Goal: Information Seeking & Learning: Find specific fact

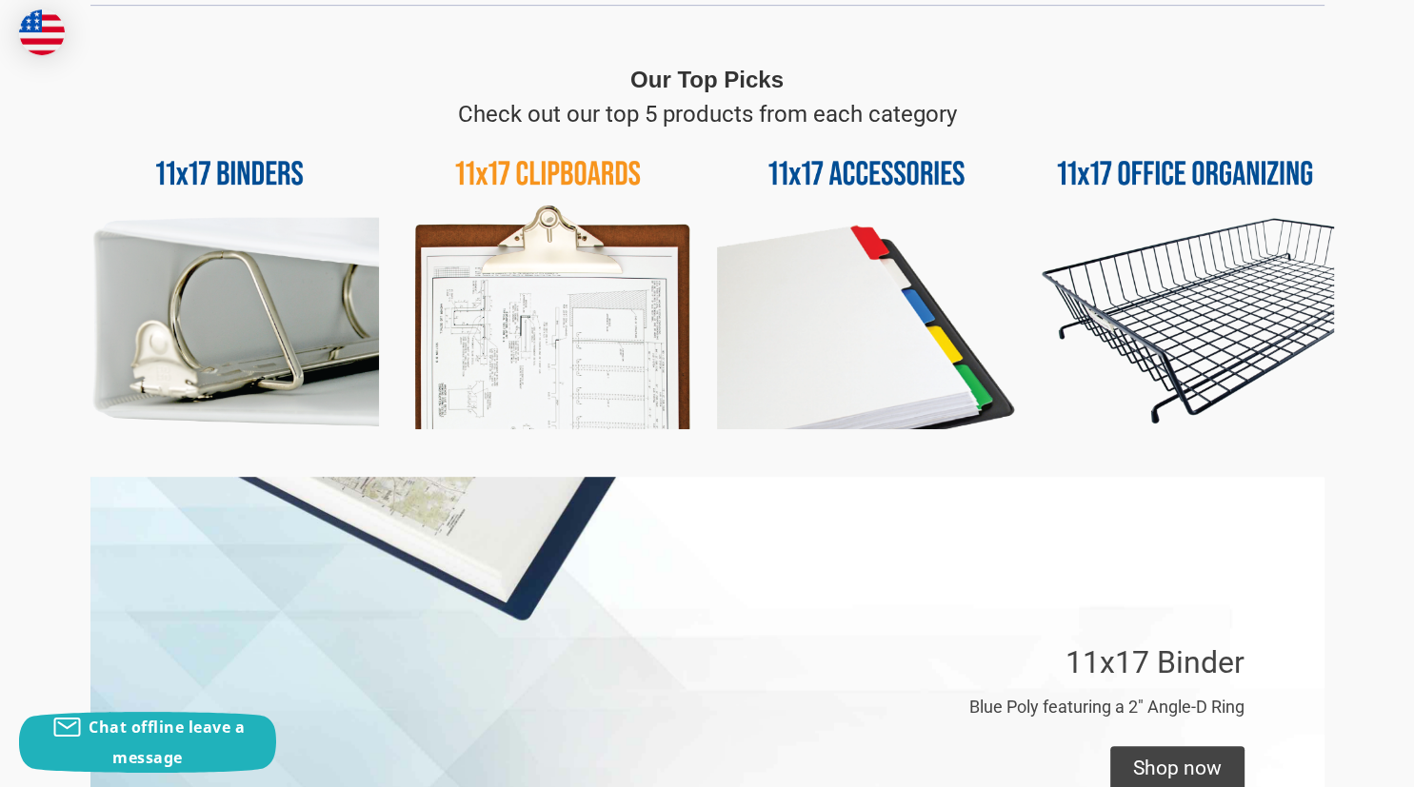
scroll to position [904, 0]
click at [572, 165] on img at bounding box center [548, 279] width 299 height 299
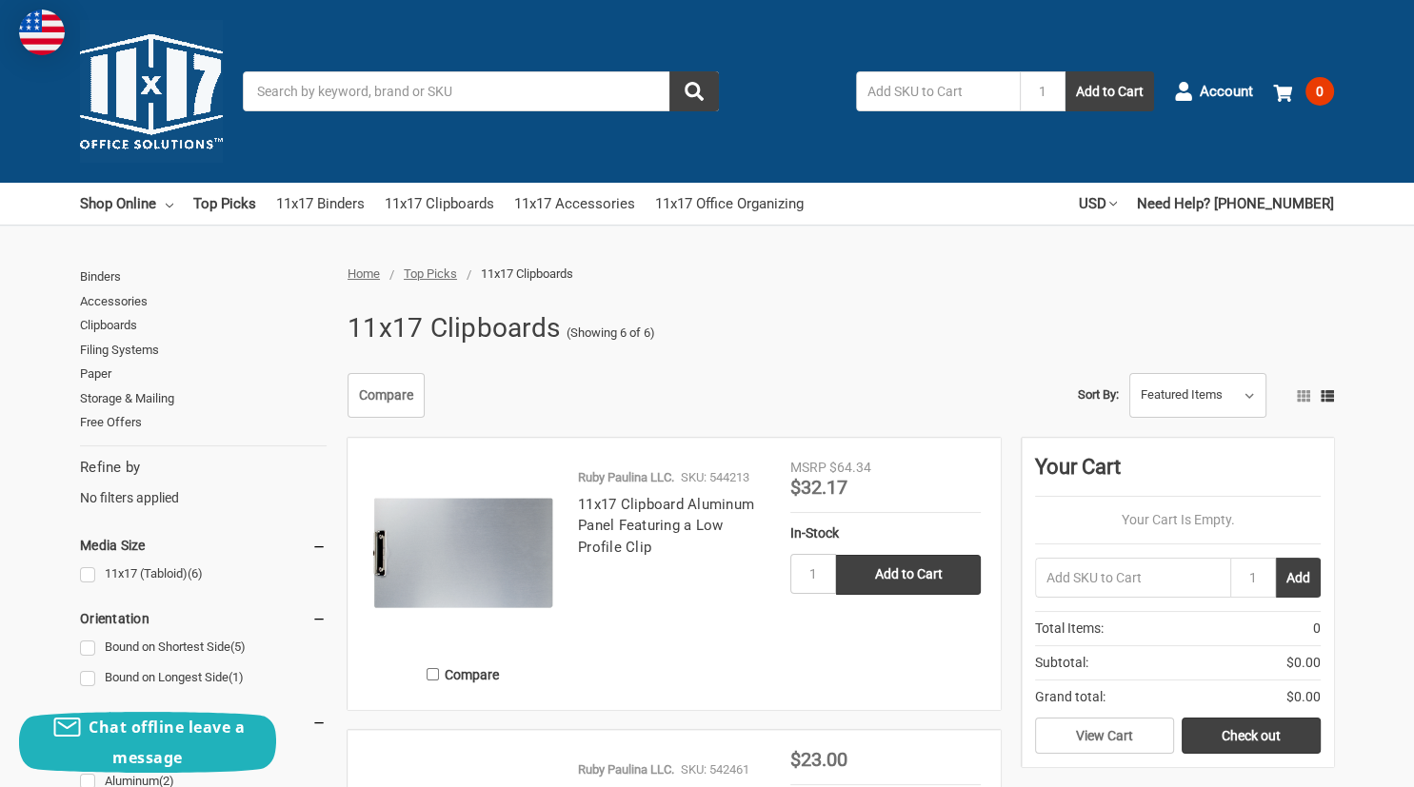
click at [319, 86] on input "Search" at bounding box center [481, 91] width 476 height 40
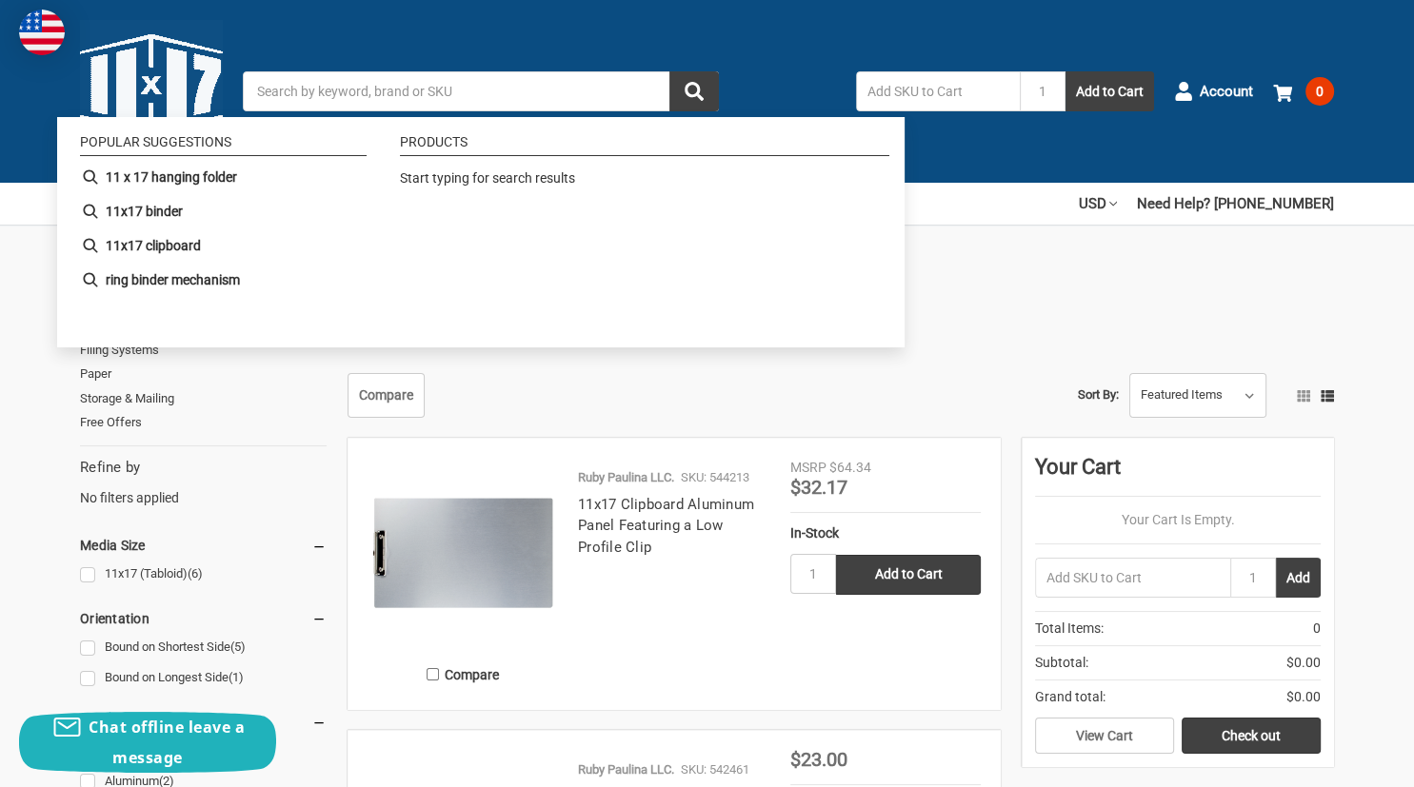
paste input "117542461"
type input "117542461"
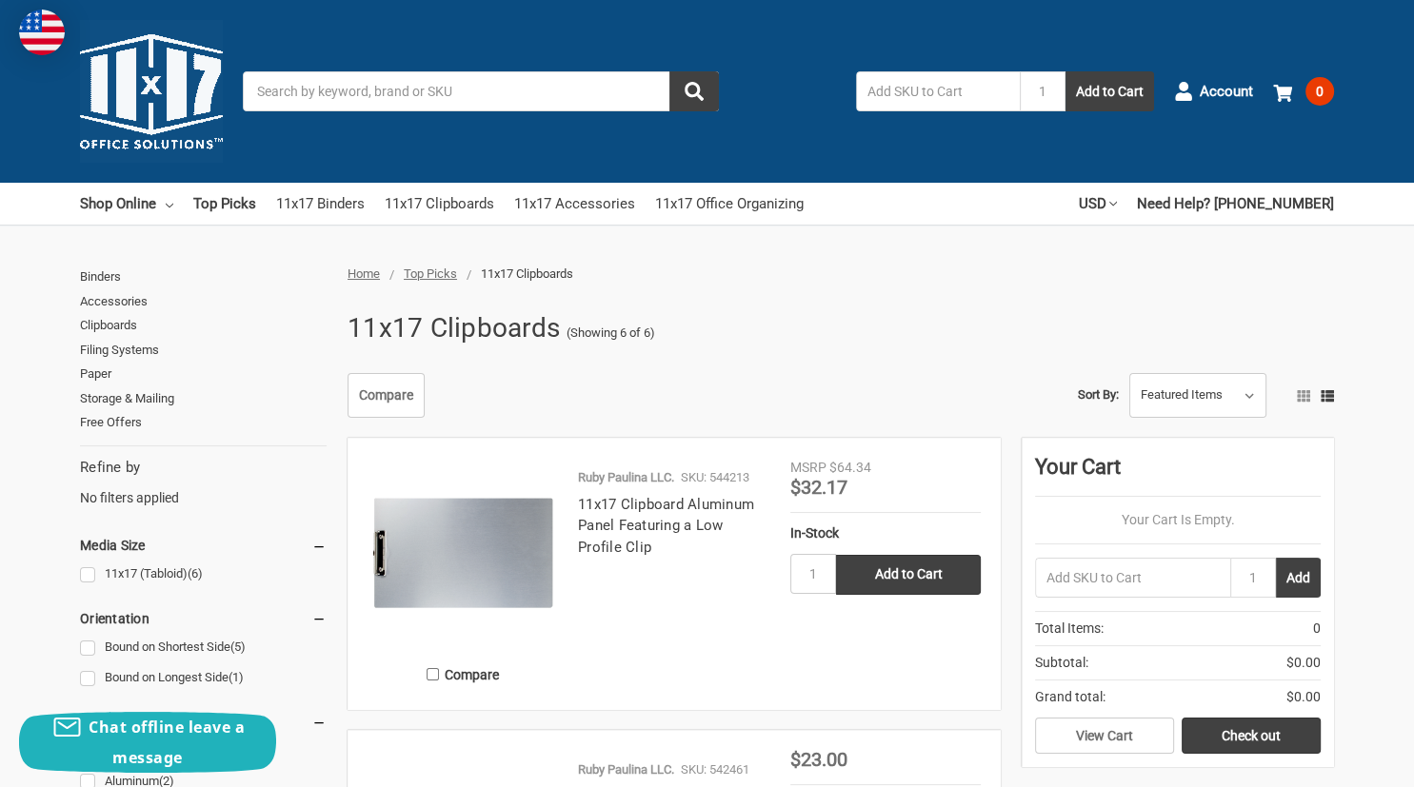
click at [328, 88] on input "Search" at bounding box center [481, 91] width 476 height 40
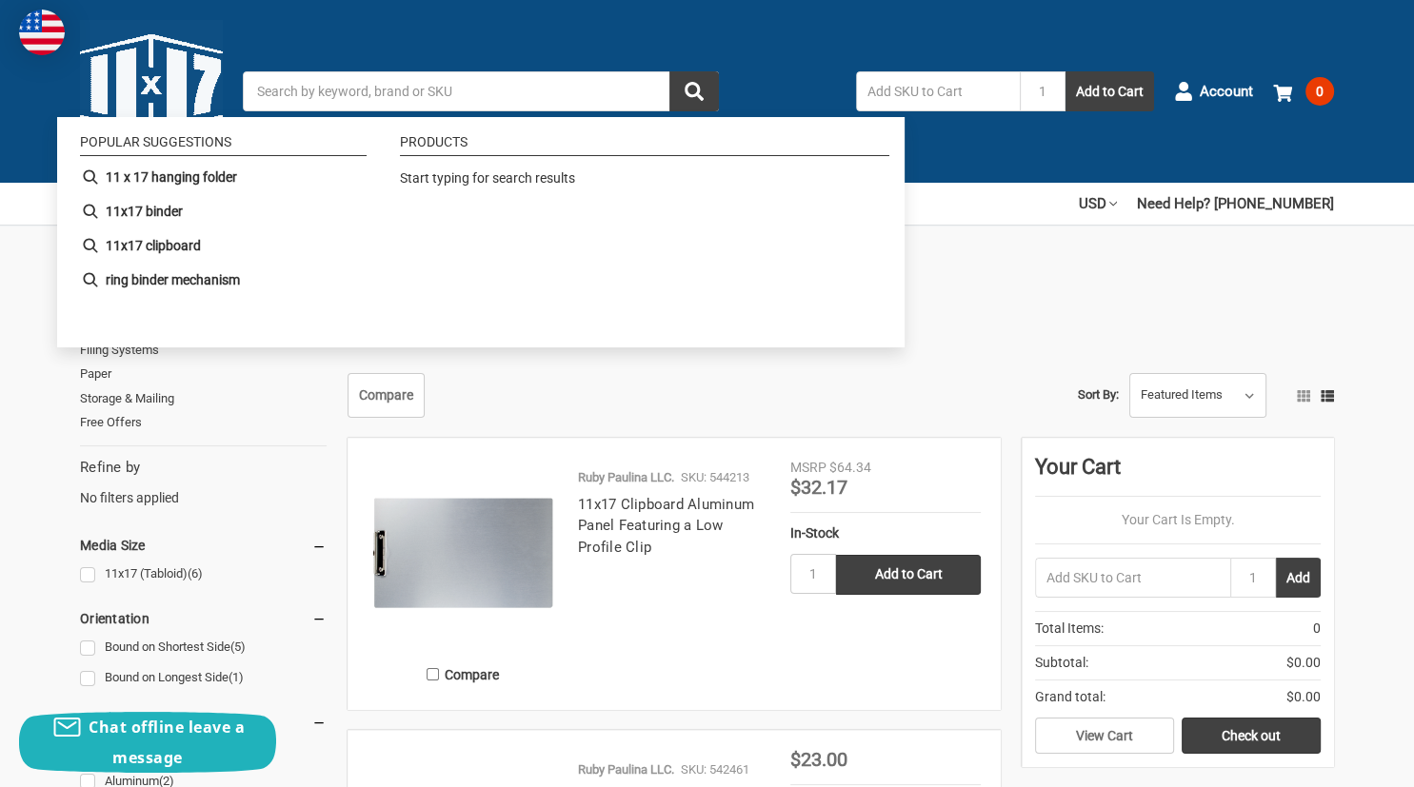
paste input "Clipboard 11X17 Hardboard"
type input "Clipboard 11X17 Hardboard"
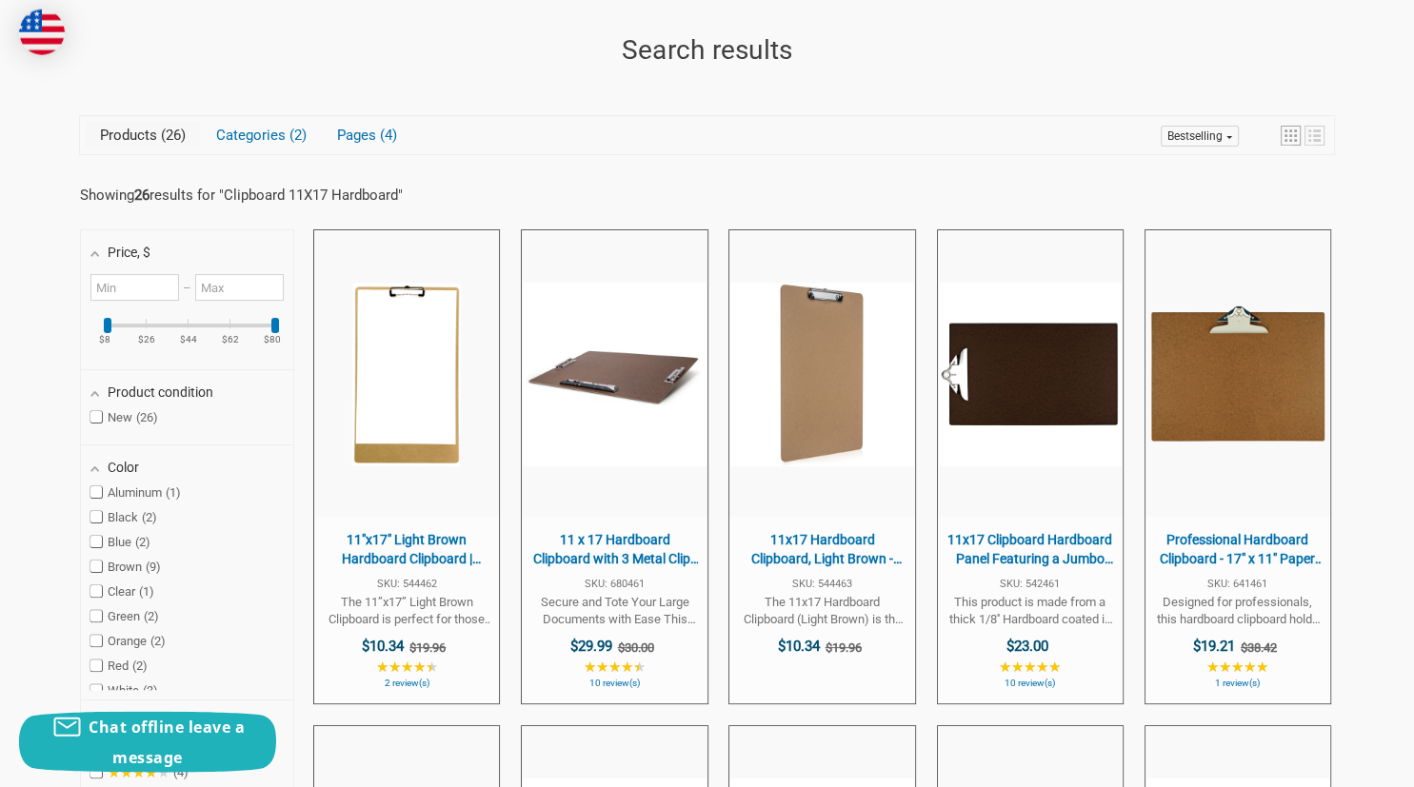
scroll to position [300, 0]
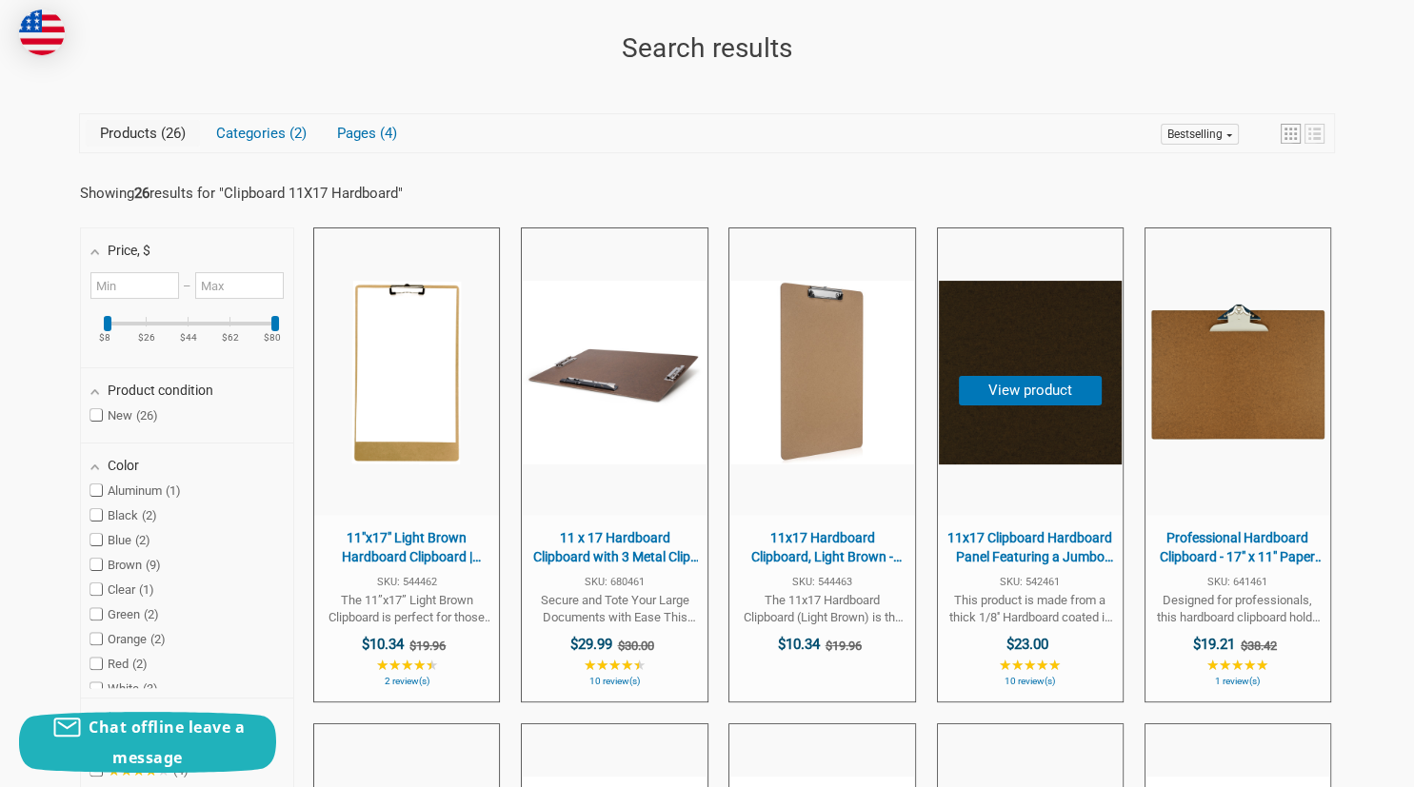
click at [1034, 600] on span "This product is made from a thick 1/8'' Hardboard coated in polyurethane spray …" at bounding box center [1030, 609] width 166 height 34
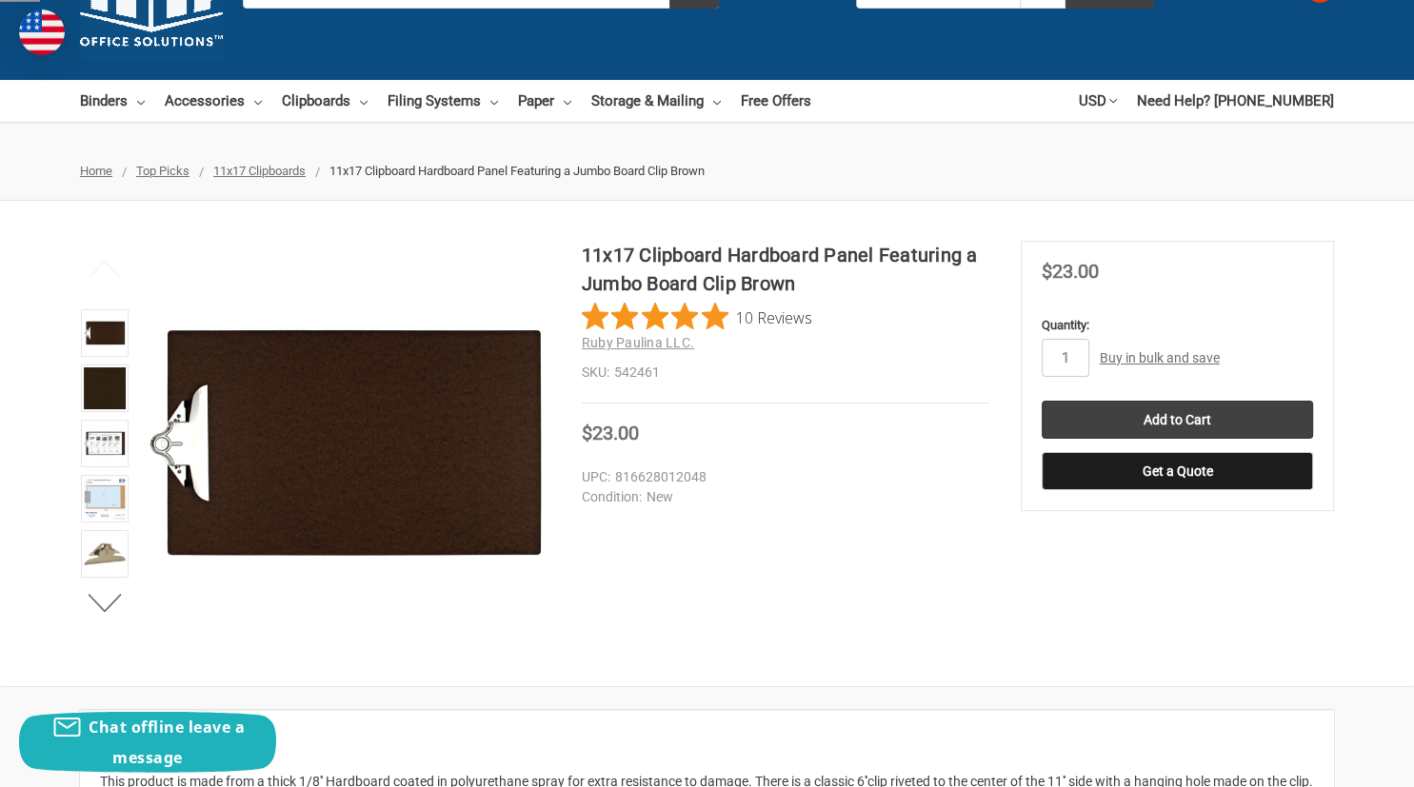
scroll to position [102, 0]
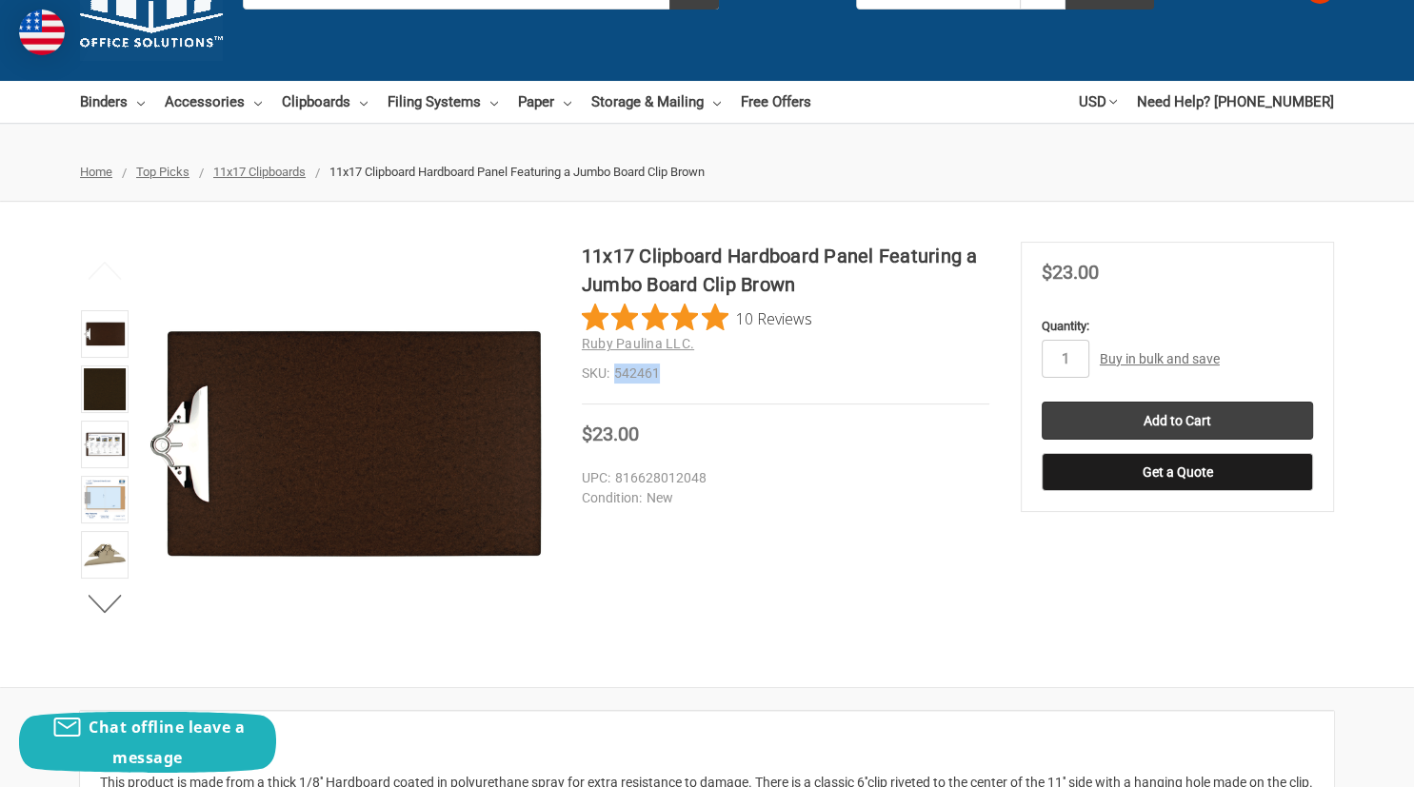
drag, startPoint x: 615, startPoint y: 372, endPoint x: 647, endPoint y: 374, distance: 32.4
click at [660, 371] on dd "542461" at bounding box center [786, 374] width 408 height 20
copy dd "542461"
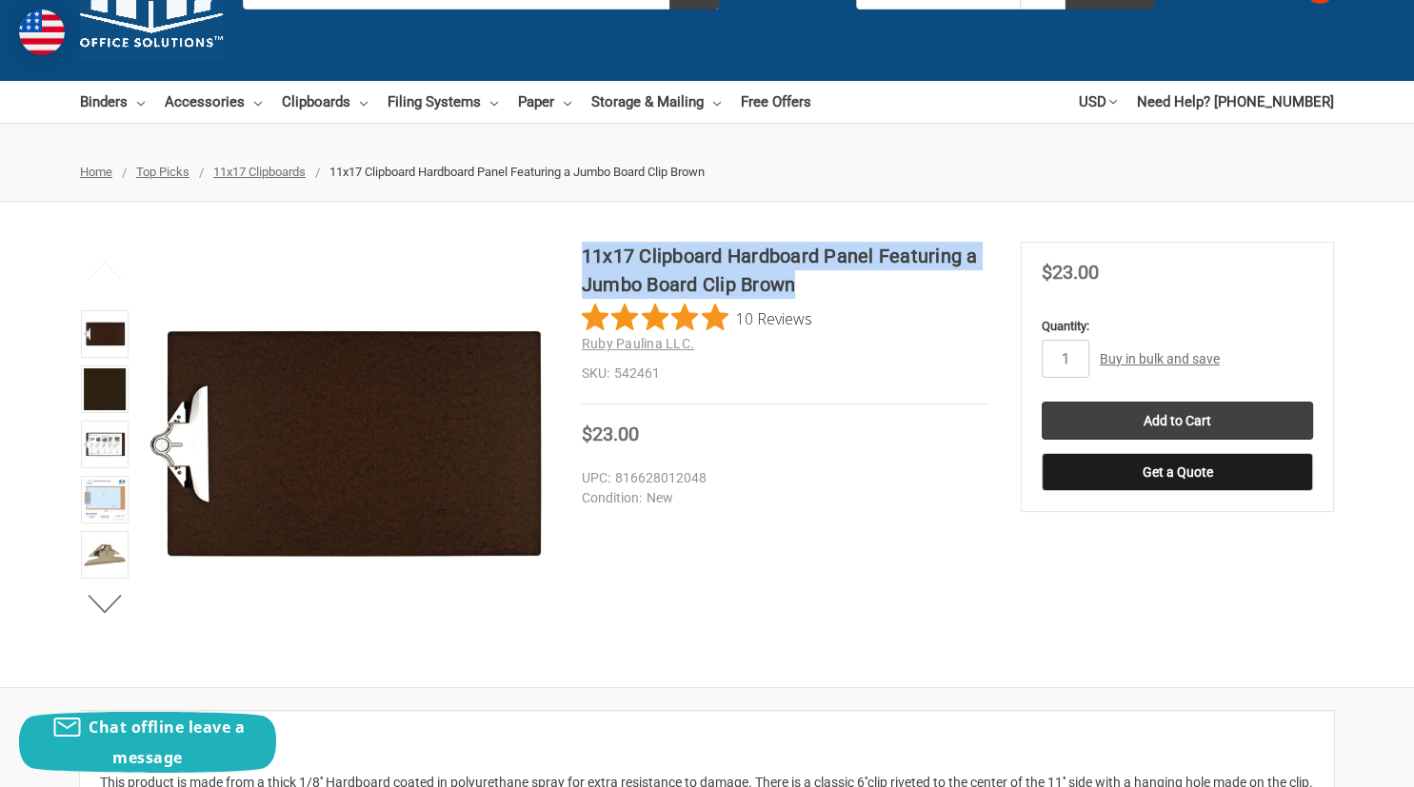
drag, startPoint x: 586, startPoint y: 251, endPoint x: 925, endPoint y: 291, distance: 341.3
click at [929, 290] on h1 "11x17 Clipboard Hardboard Panel Featuring a Jumbo Board Clip Brown" at bounding box center [786, 270] width 408 height 57
copy h1 "11x17 Clipboard Hardboard Panel Featuring a Jumbo Board Clip Brown"
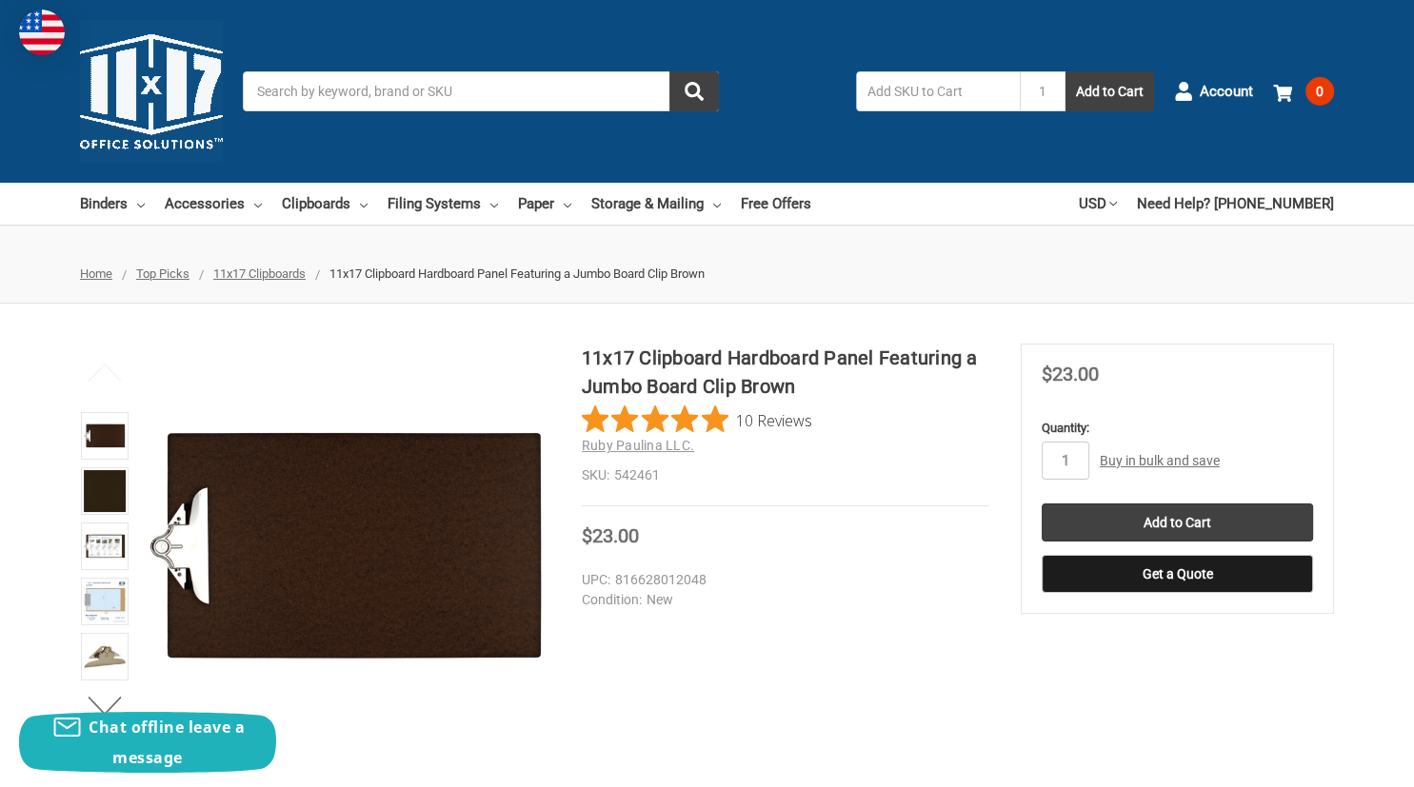
click at [286, 85] on input "Search" at bounding box center [481, 91] width 476 height 40
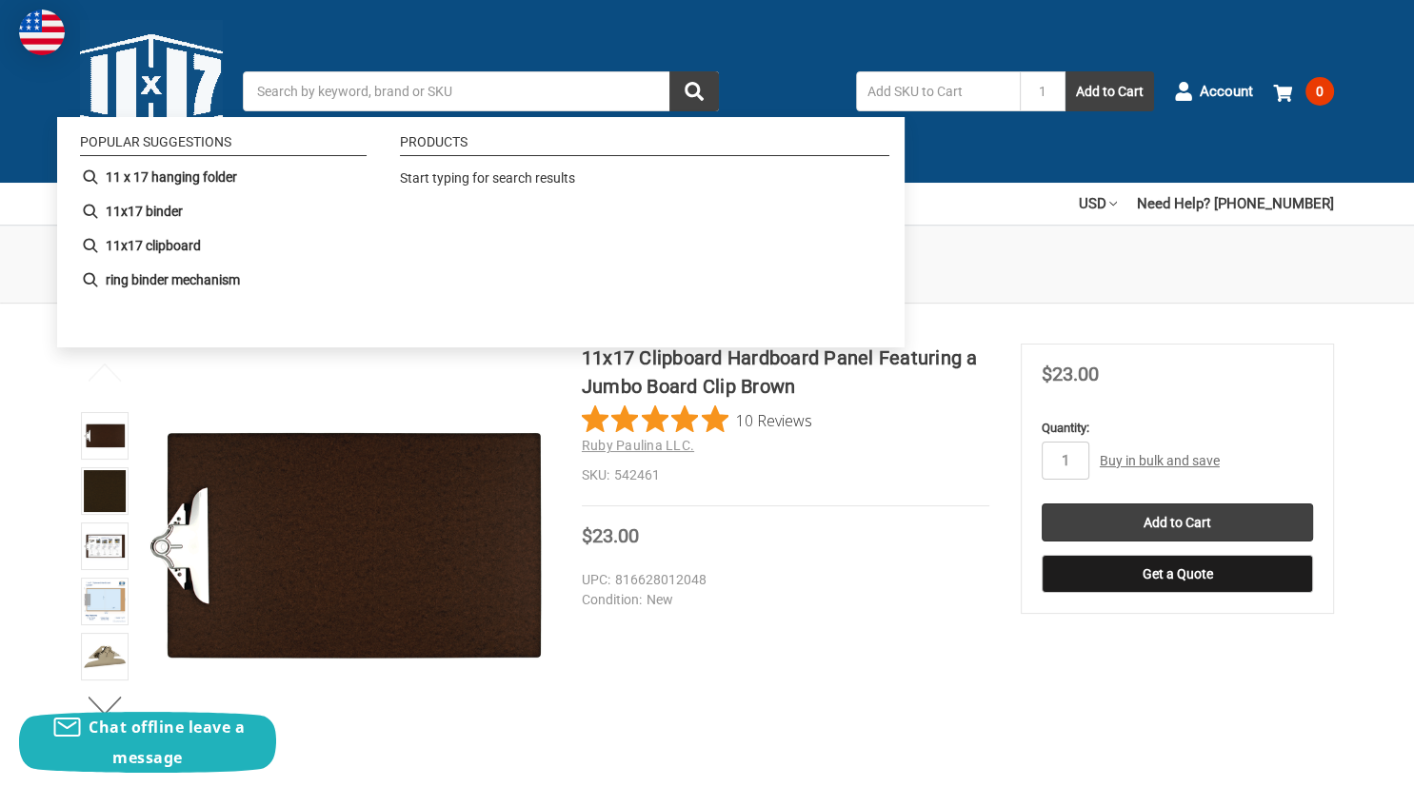
paste input "590805"
type input "590805"
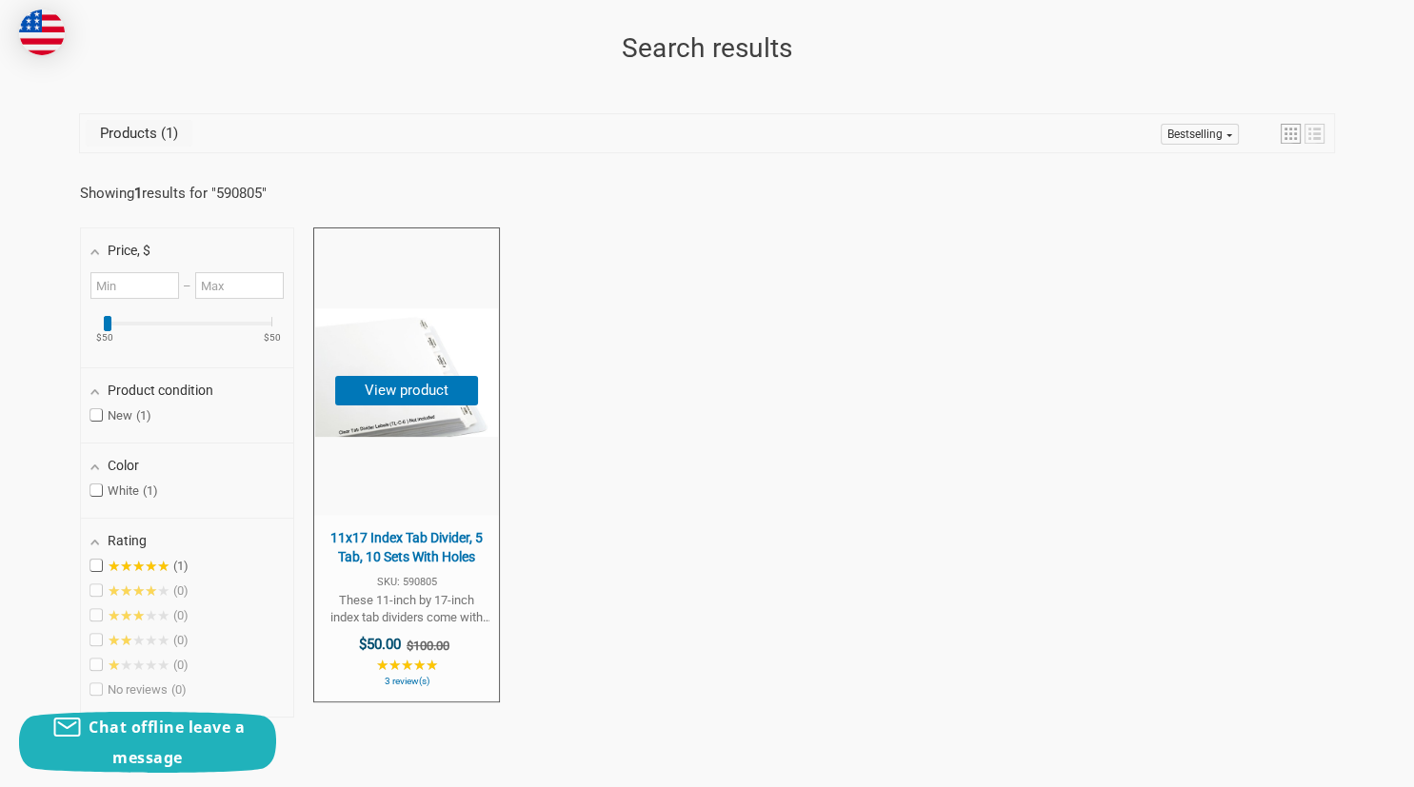
scroll to position [301, 0]
click at [402, 539] on span "11x17 Index Tab Divider, 5 Tab, 10 Sets With Holes" at bounding box center [407, 546] width 166 height 37
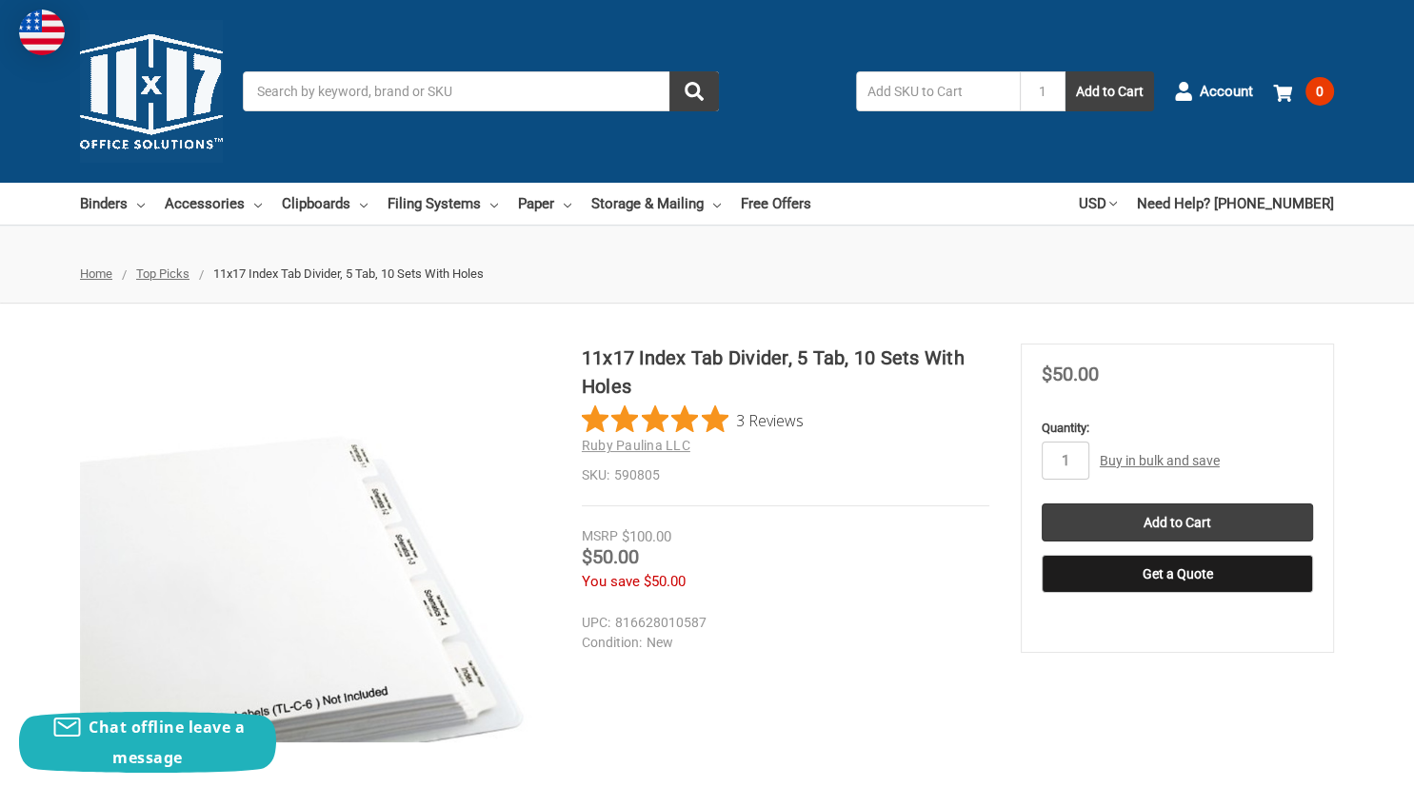
click at [889, 658] on div "11x17 Index Tab Divider, 5 Tab, 10 Sets With Holes 3 Reviews Ruby Paulina LLC S…" at bounding box center [707, 579] width 1414 height 470
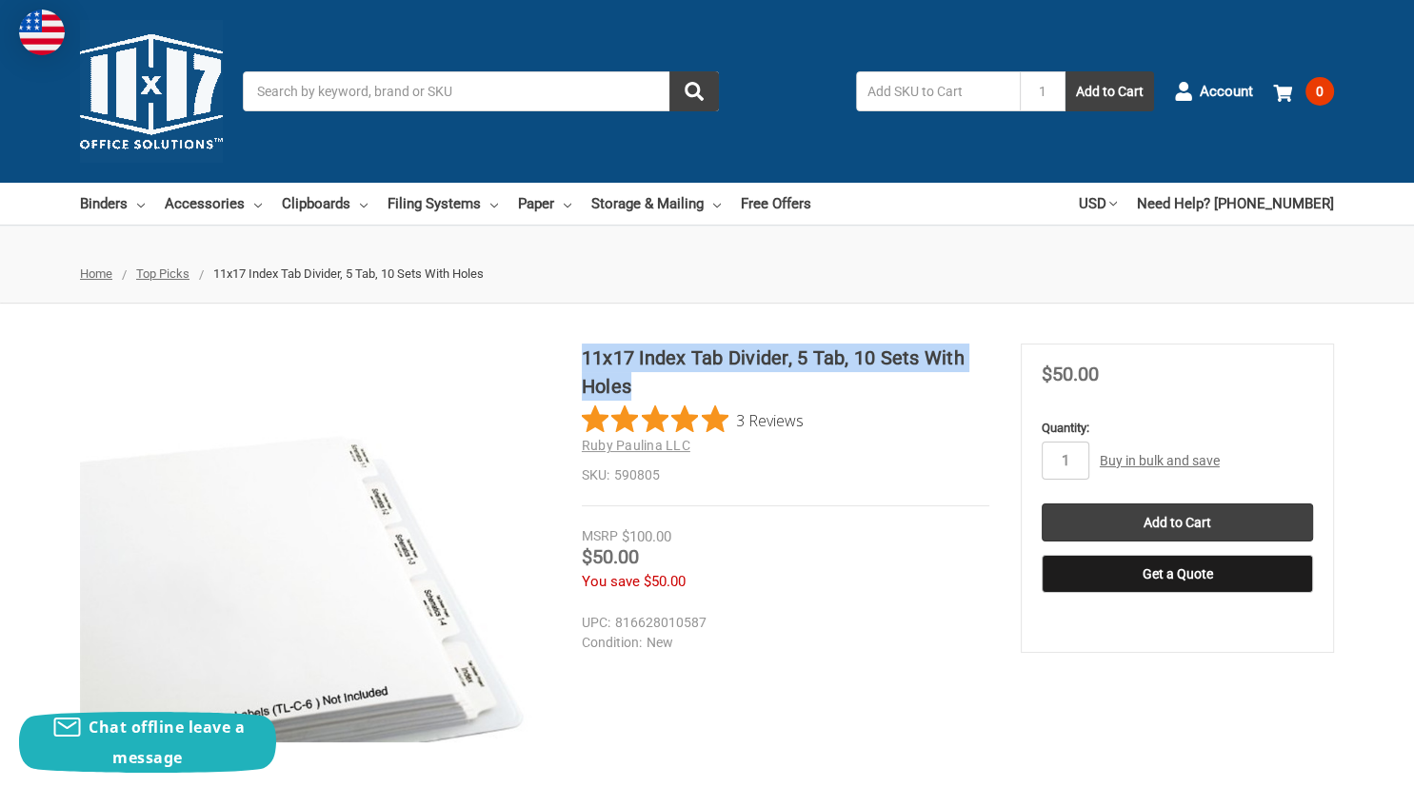
drag, startPoint x: 585, startPoint y: 357, endPoint x: 656, endPoint y: 383, distance: 75.9
click at [797, 397] on h1 "11x17 Index Tab Divider, 5 Tab, 10 Sets With Holes" at bounding box center [786, 372] width 408 height 57
copy h1 "11x17 Index Tab Divider, 5 Tab, 10 Sets With Holes"
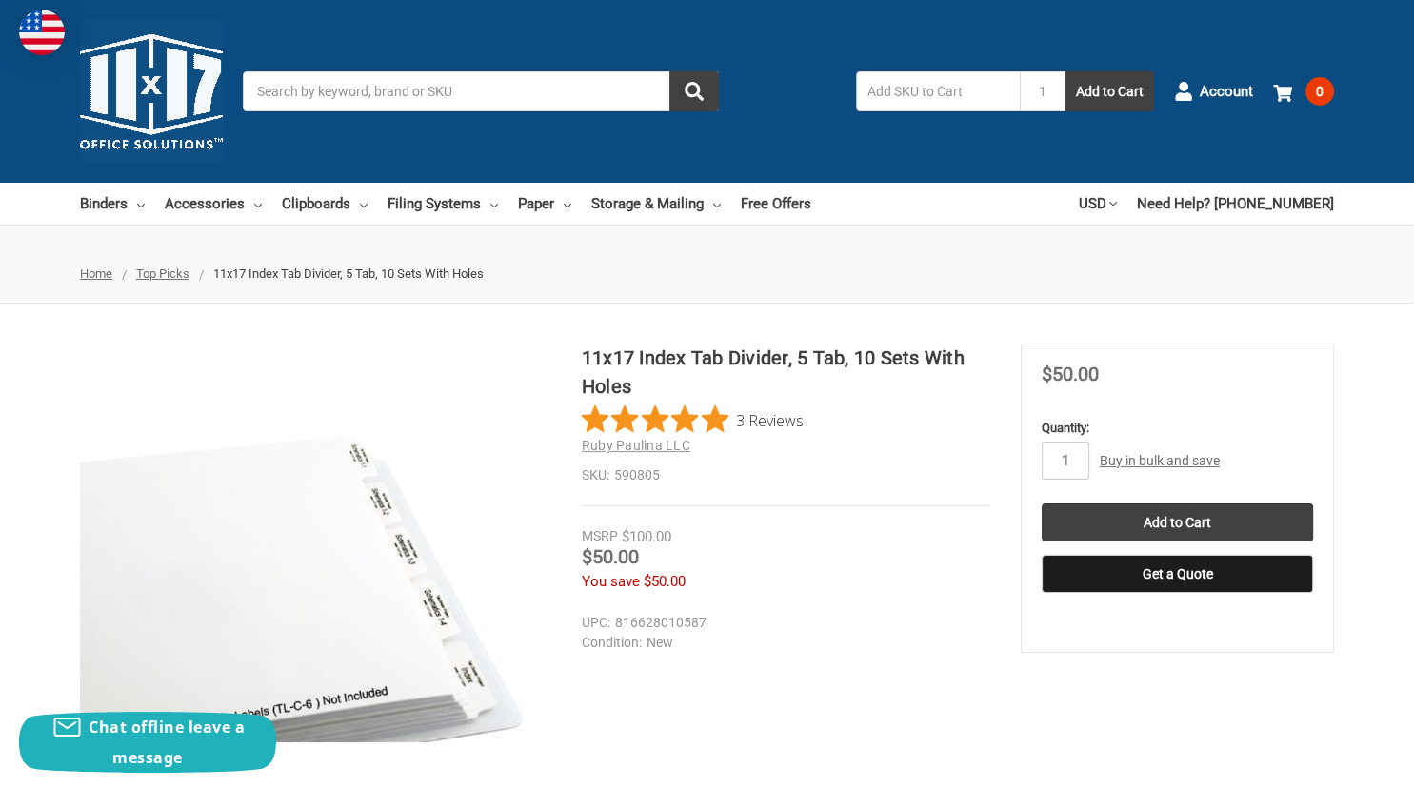
click at [962, 651] on dd "New" at bounding box center [781, 643] width 399 height 20
